Goal: Go to known website: Go to known website

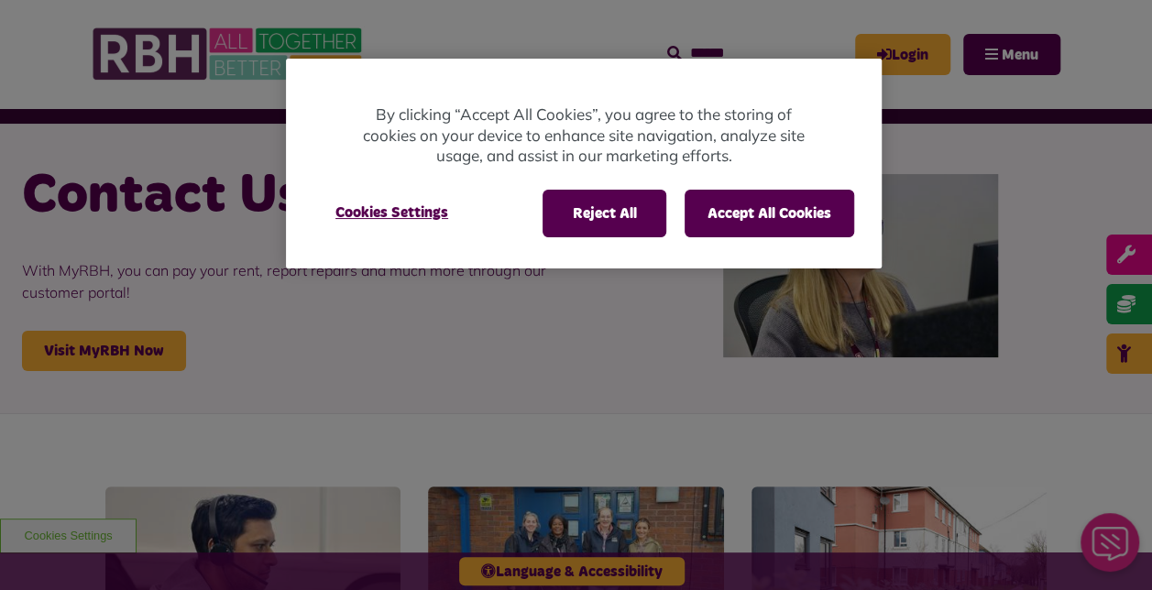
scroll to position [33, 0]
click at [635, 225] on button "Reject All" at bounding box center [605, 214] width 124 height 48
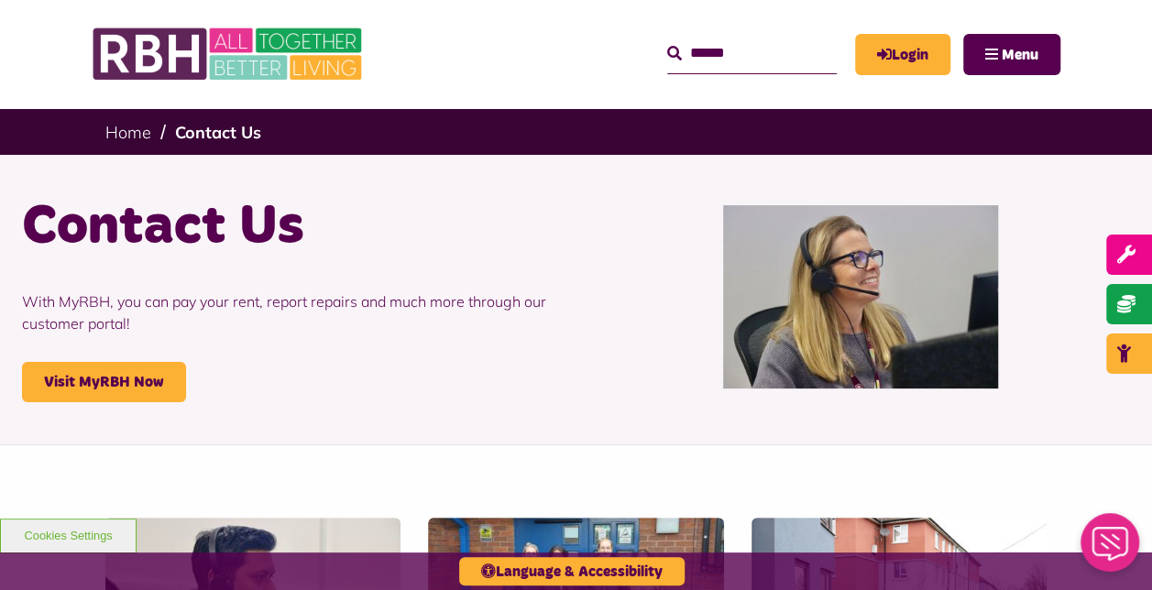
scroll to position [0, 0]
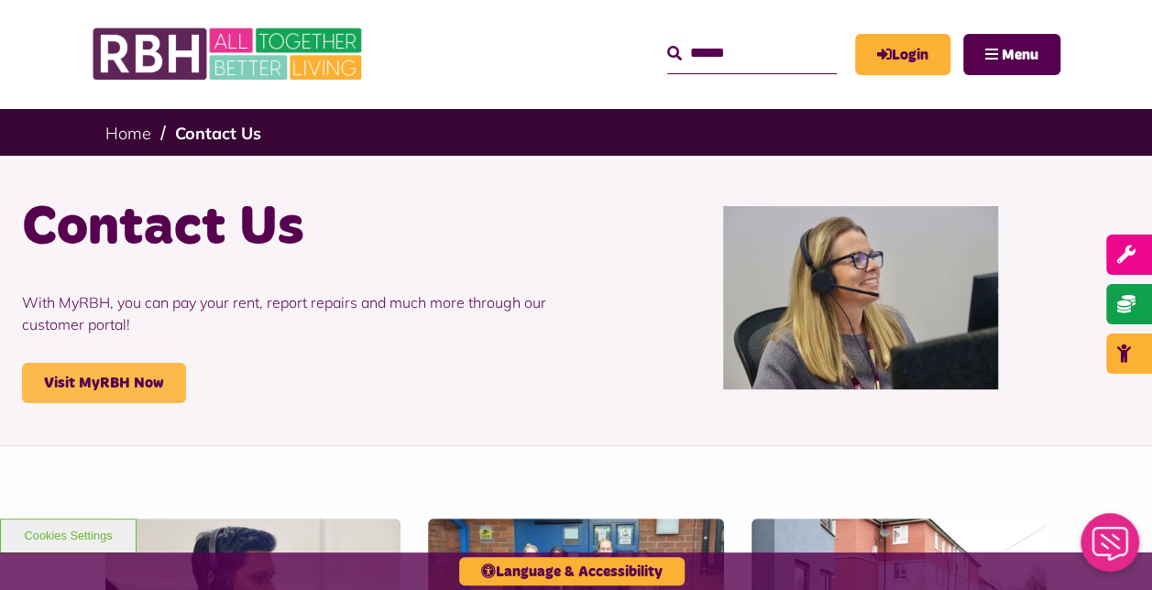
click at [137, 378] on link "Visit MyRBH Now" at bounding box center [104, 383] width 164 height 40
